Goal: Transaction & Acquisition: Purchase product/service

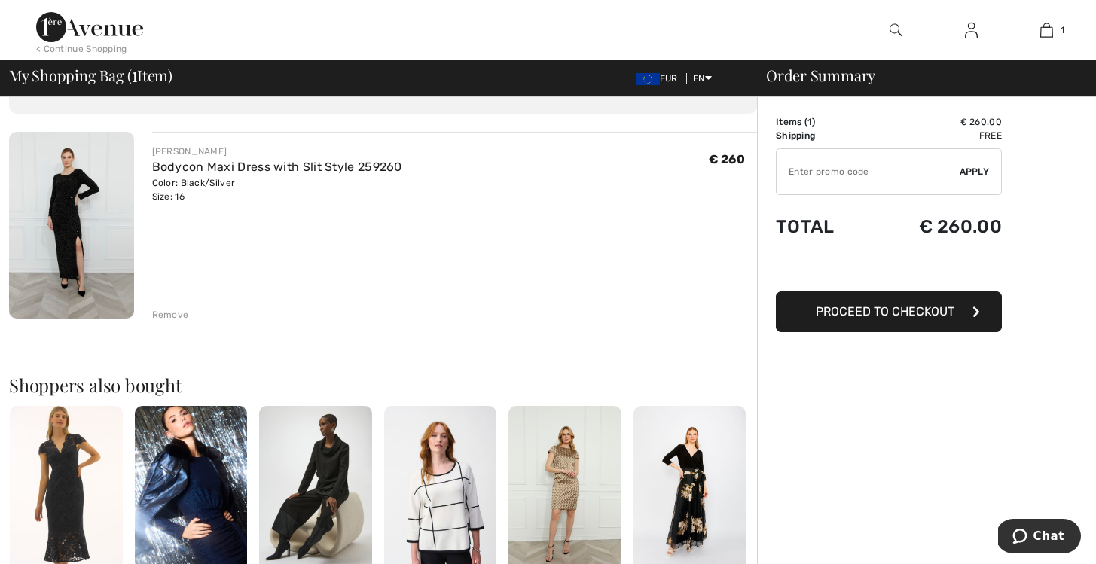
scroll to position [89, 0]
click at [903, 320] on button "Proceed to Checkout" at bounding box center [889, 312] width 226 height 41
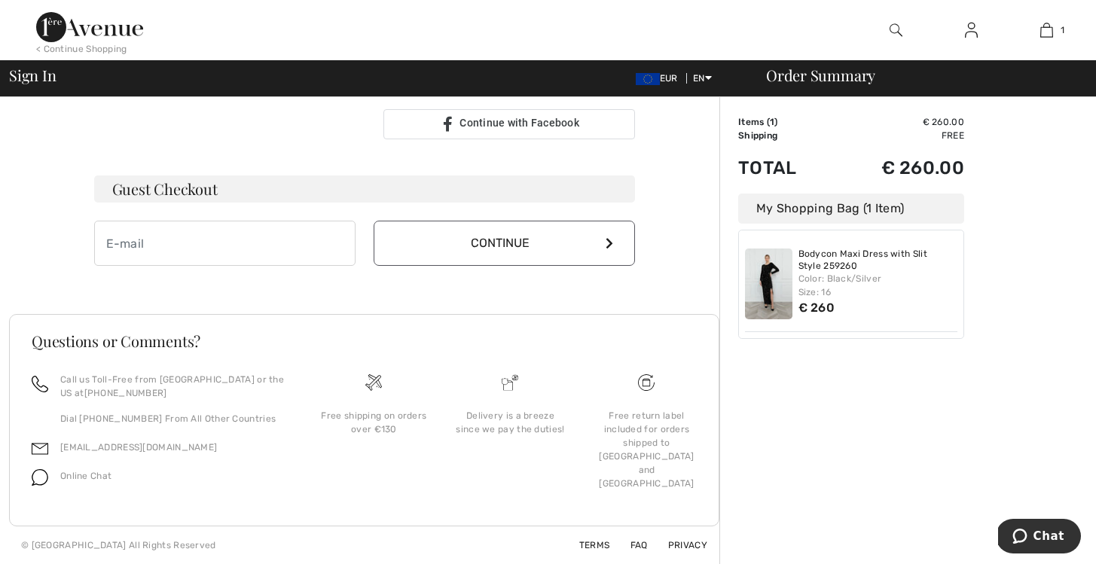
scroll to position [396, 0]
drag, startPoint x: 578, startPoint y: 147, endPoint x: 505, endPoint y: 142, distance: 73.2
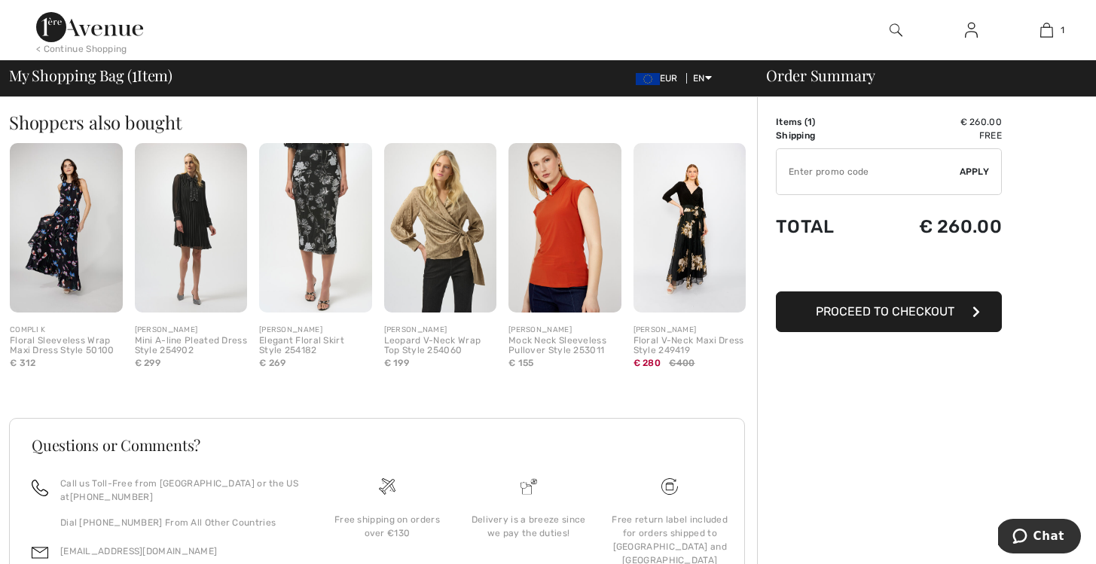
scroll to position [359, 0]
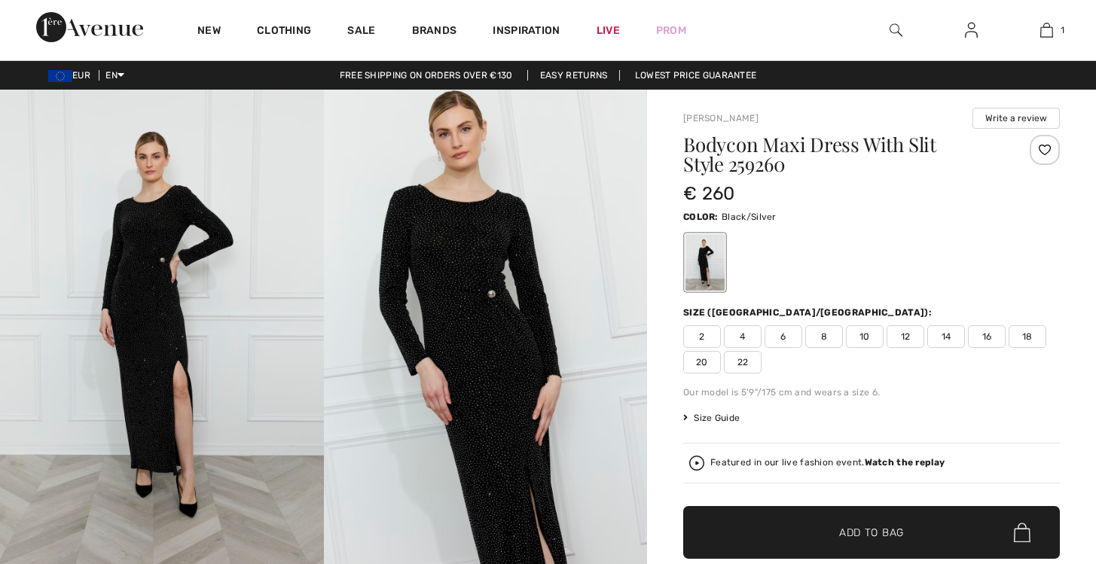
checkbox input "true"
